Goal: Check status: Check status

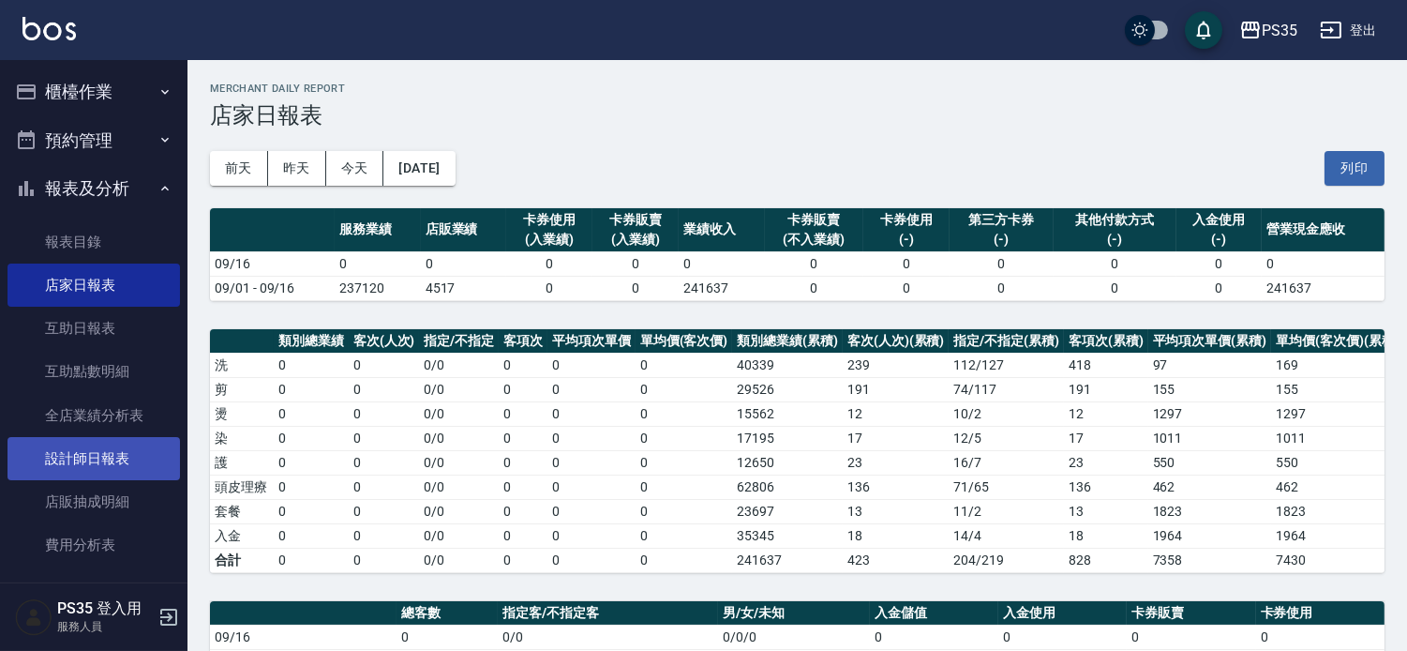
click at [125, 437] on link "設計師日報表" at bounding box center [93, 458] width 172 height 43
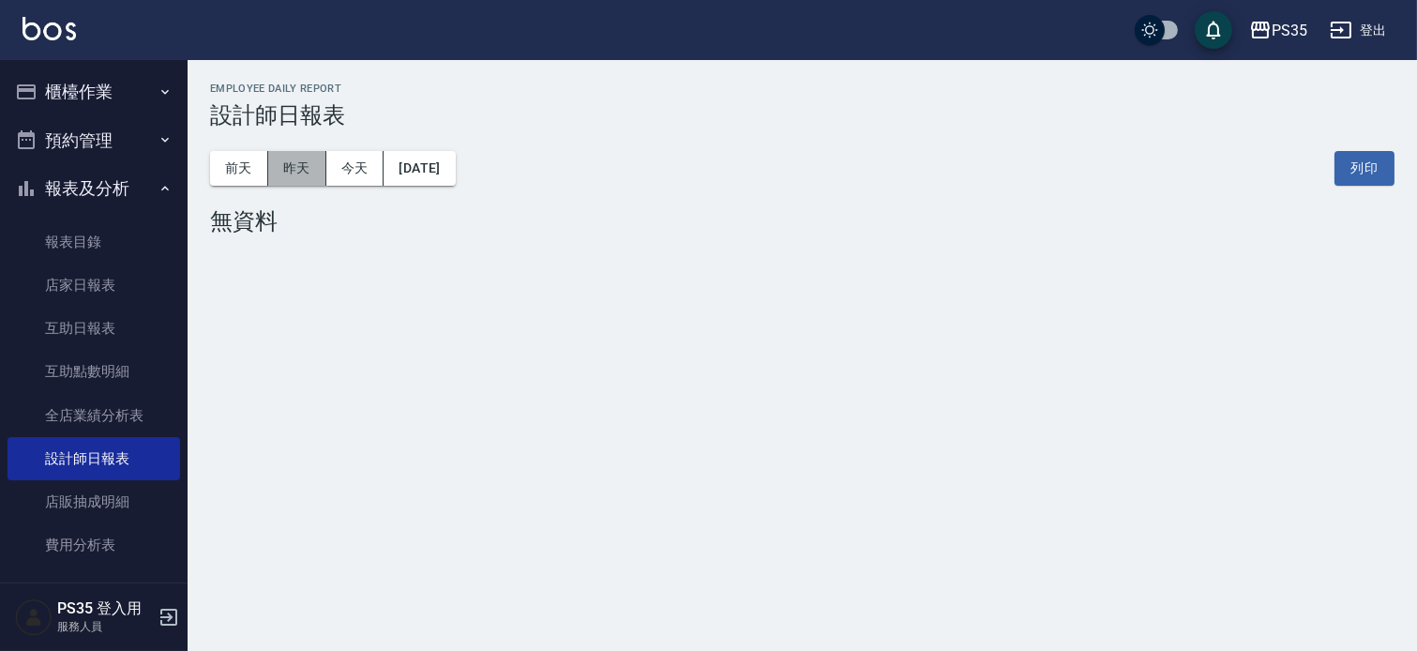
click at [277, 170] on button "昨天" at bounding box center [297, 168] width 58 height 35
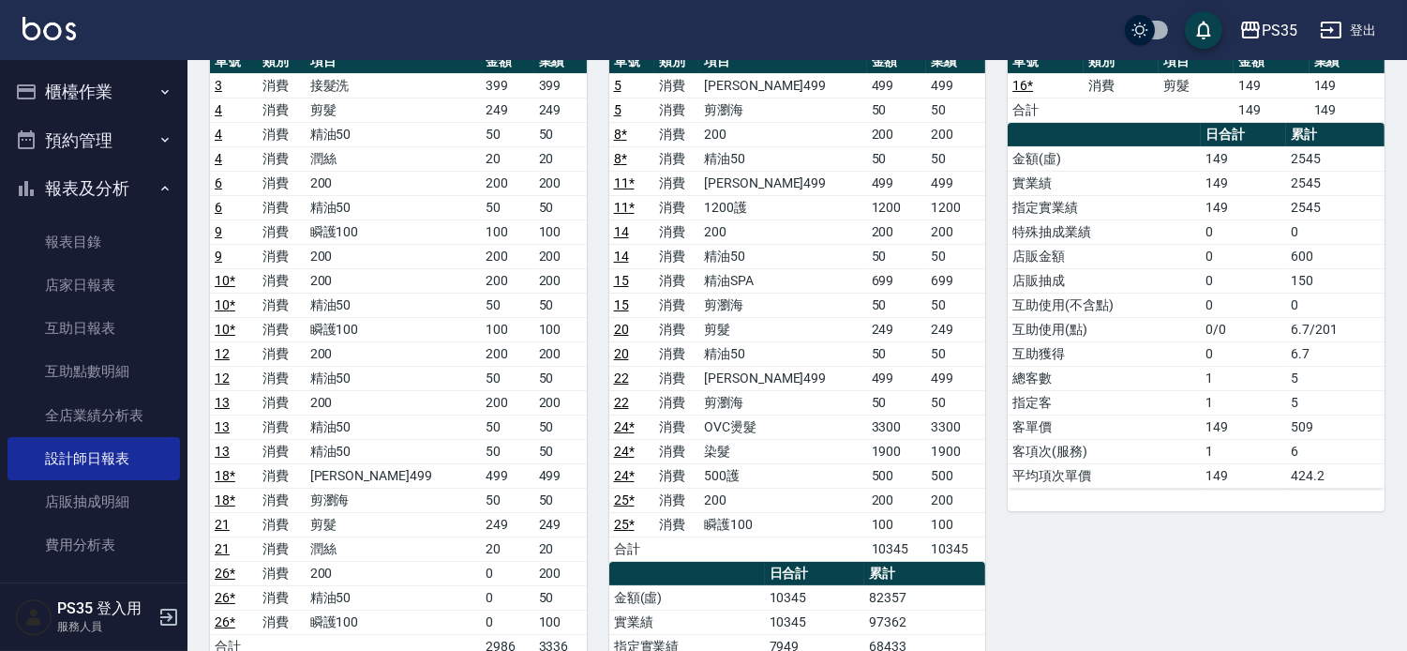
click at [60, 292] on link "店家日報表" at bounding box center [93, 284] width 172 height 43
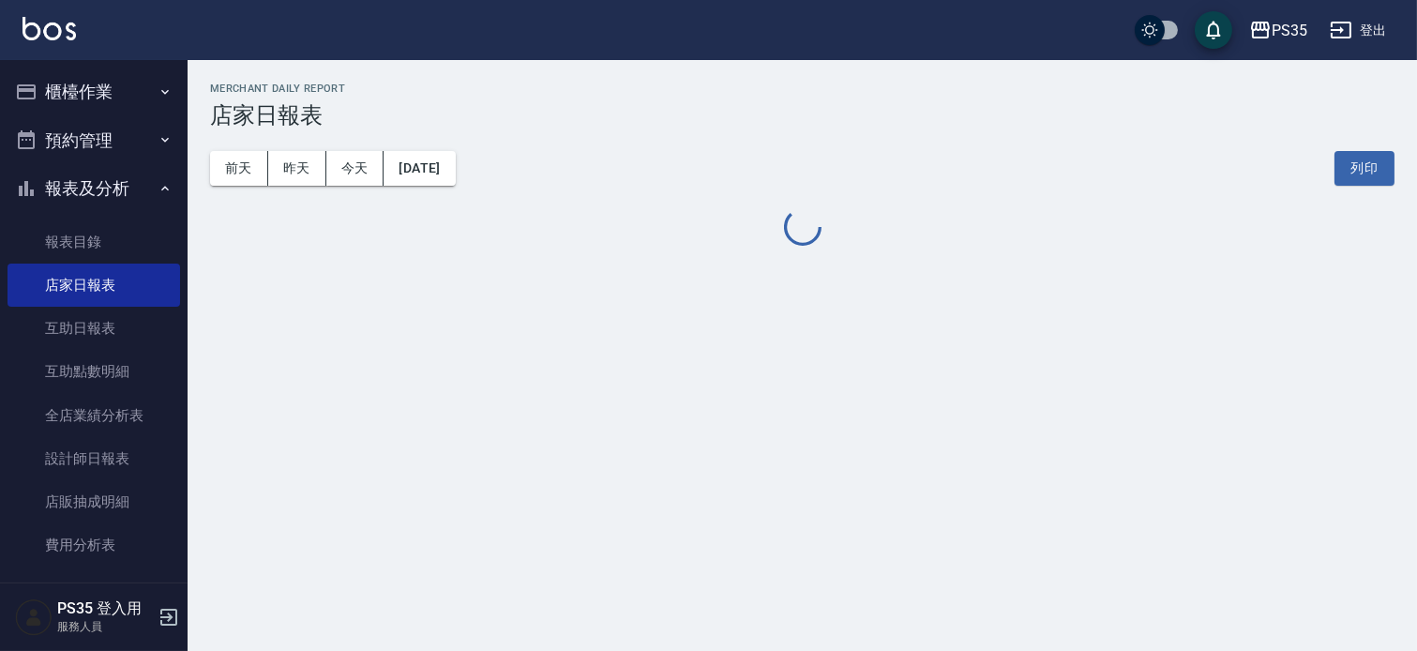
click at [98, 82] on button "櫃檯作業" at bounding box center [93, 91] width 172 height 49
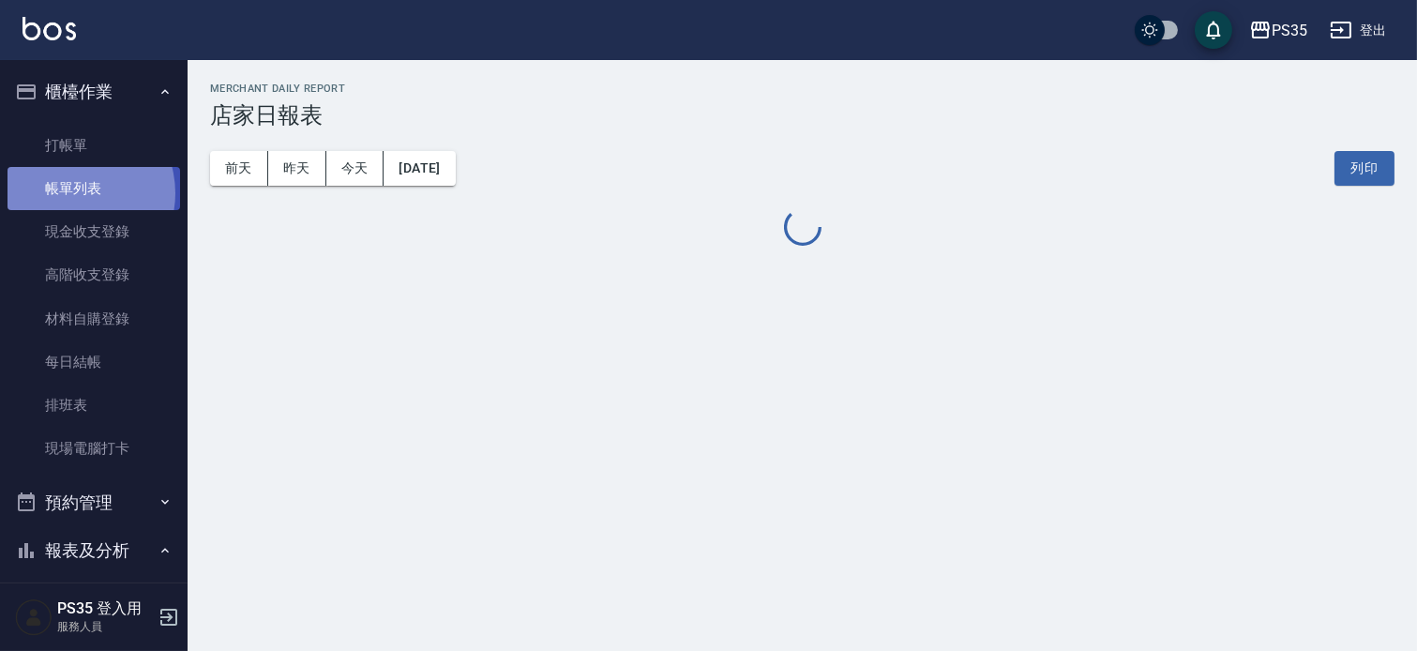
click at [71, 193] on link "帳單列表" at bounding box center [93, 188] width 172 height 43
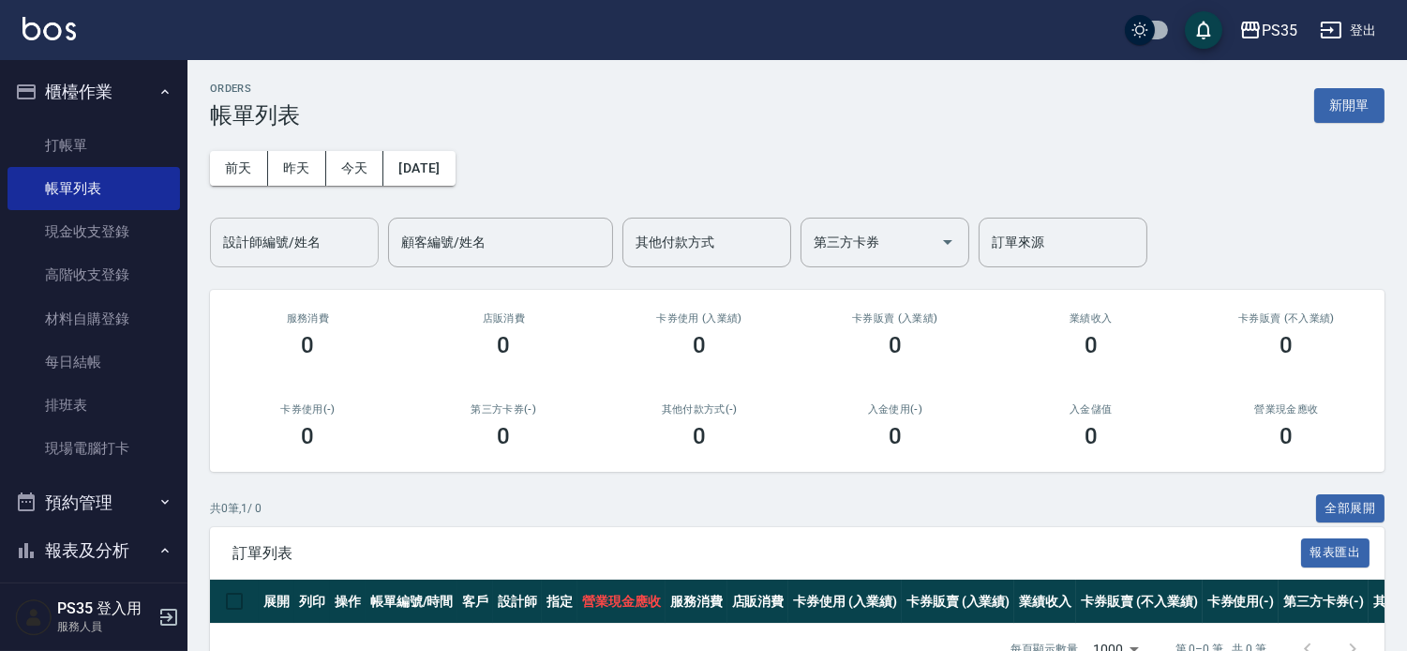
click at [311, 238] on div "設計師編號/姓名 設計師編號/姓名" at bounding box center [294, 242] width 169 height 50
click at [296, 171] on button "昨天" at bounding box center [297, 168] width 58 height 35
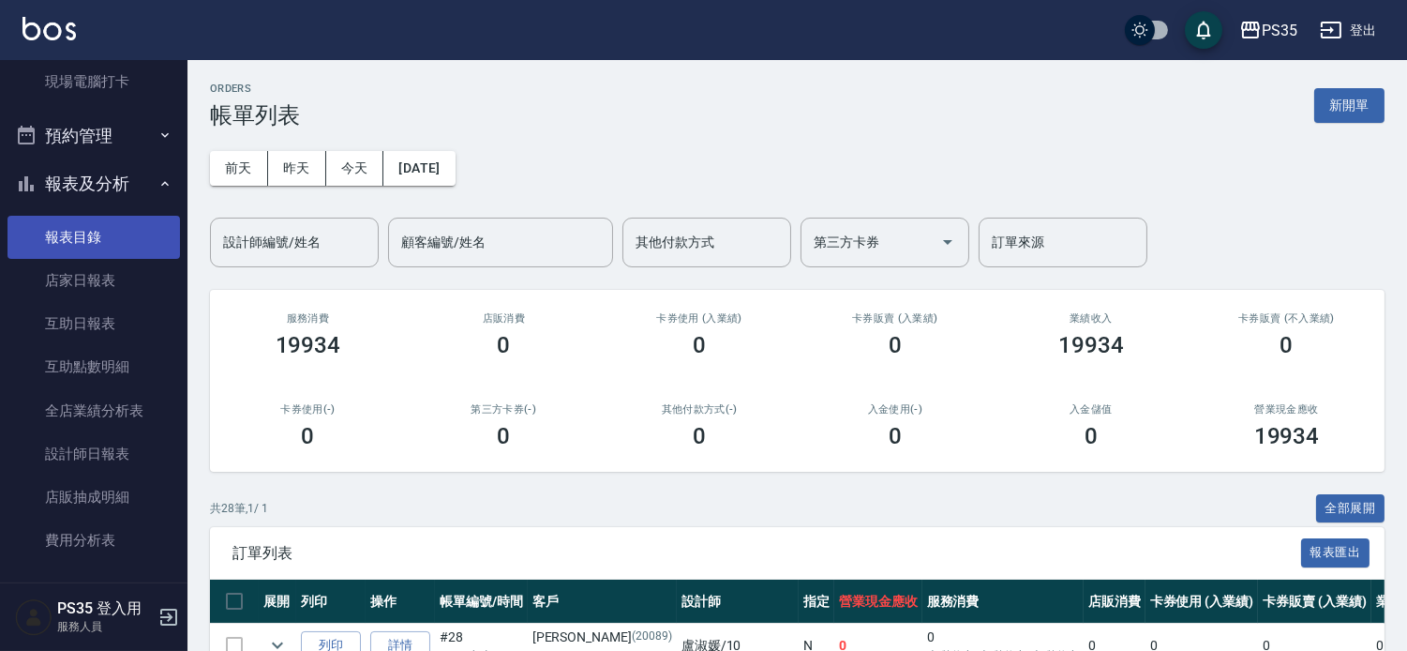
scroll to position [520, 0]
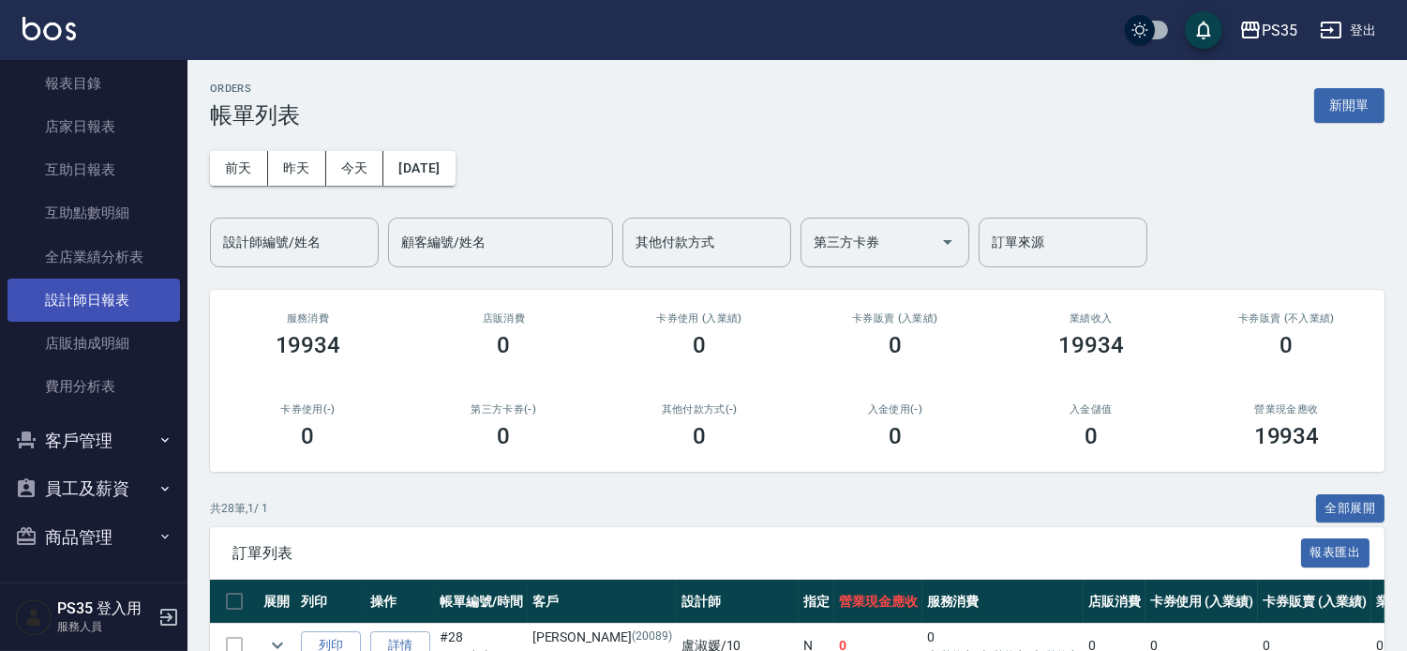
click at [110, 292] on link "設計師日報表" at bounding box center [93, 299] width 172 height 43
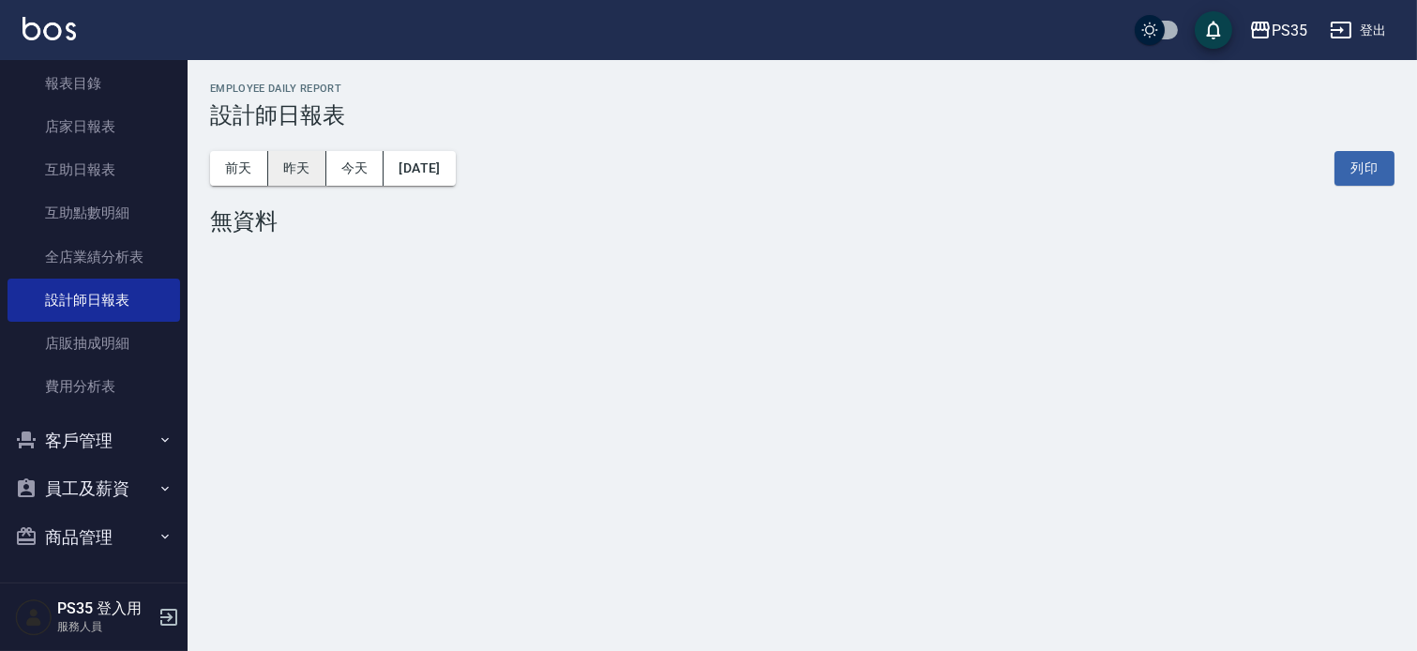
click at [293, 178] on button "昨天" at bounding box center [297, 168] width 58 height 35
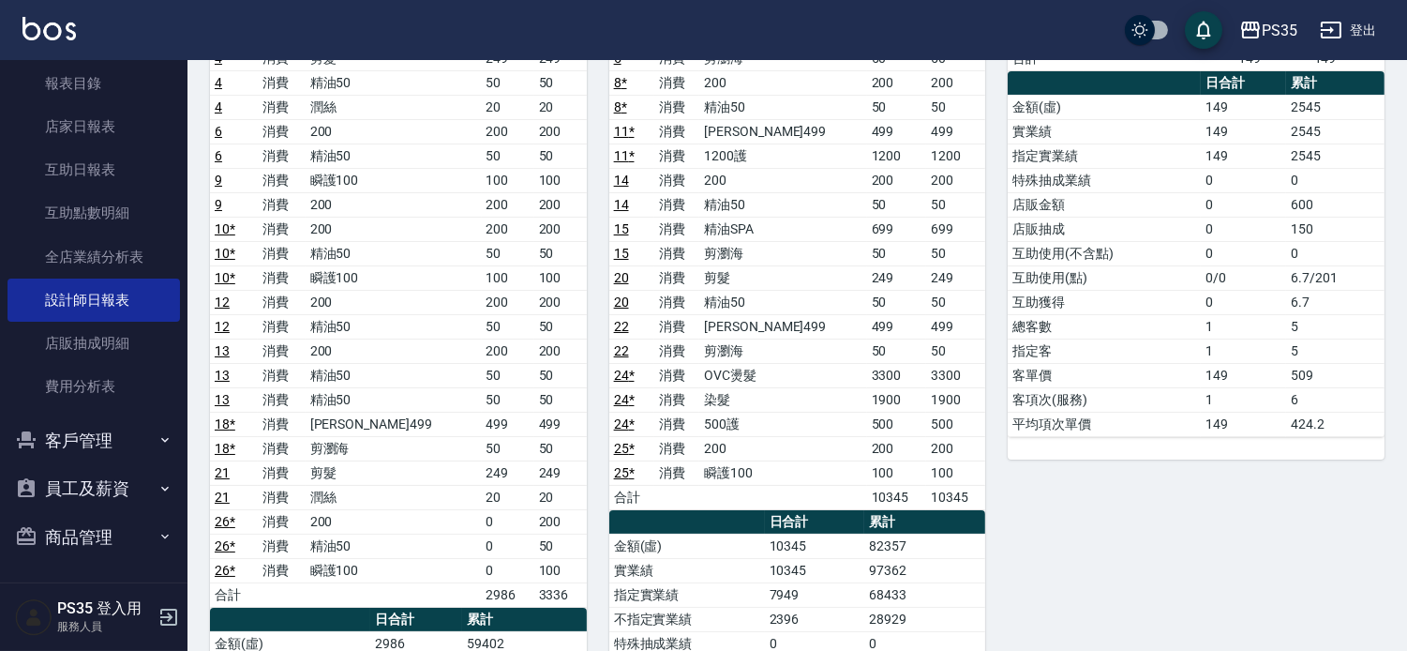
scroll to position [208, 0]
